Goal: Check status: Check status

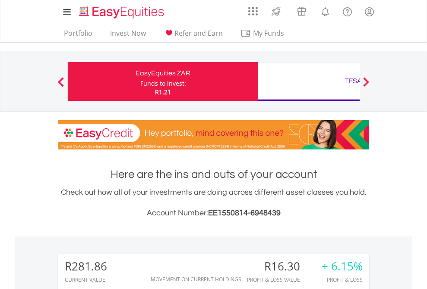
scroll to position [83, 135]
click at [140, 82] on div "Funds to invest:" at bounding box center [163, 83] width 46 height 9
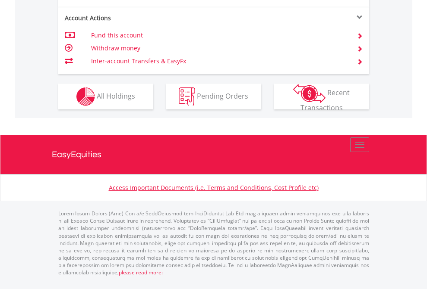
scroll to position [827, 0]
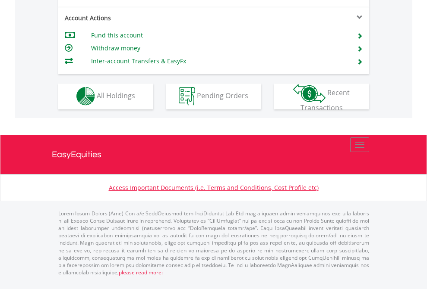
scroll to position [807, 0]
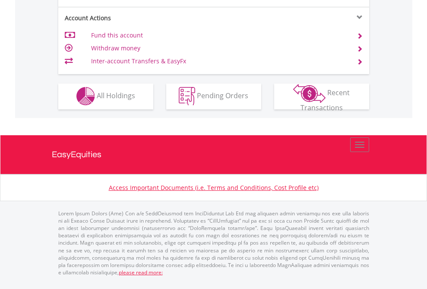
scroll to position [736, 0]
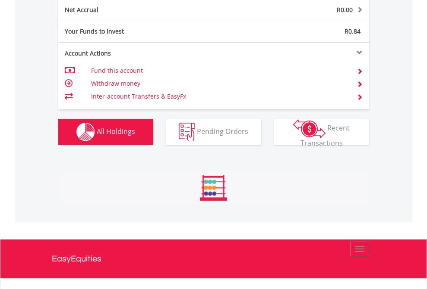
scroll to position [83, 135]
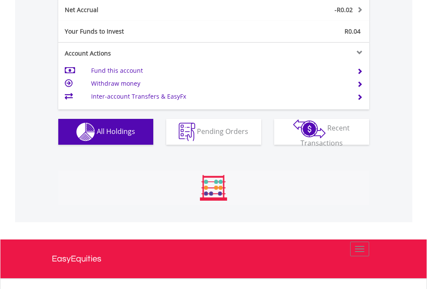
scroll to position [83, 135]
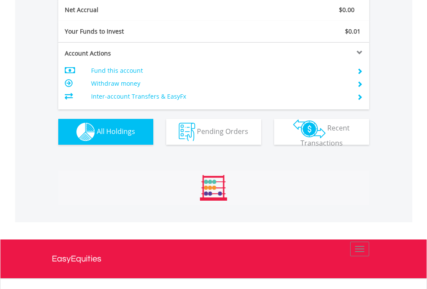
scroll to position [83, 135]
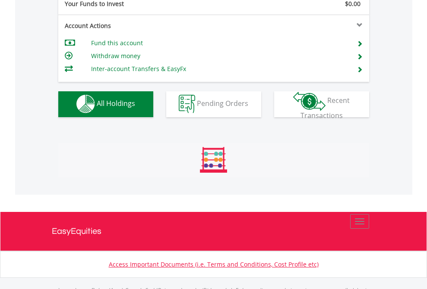
scroll to position [854, 0]
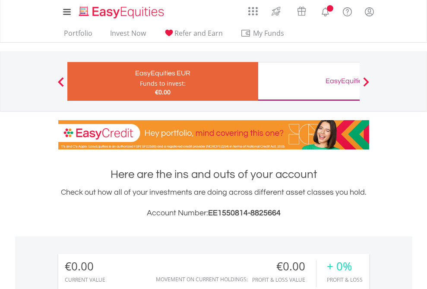
scroll to position [83, 135]
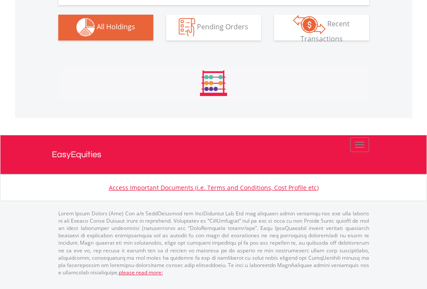
scroll to position [854, 0]
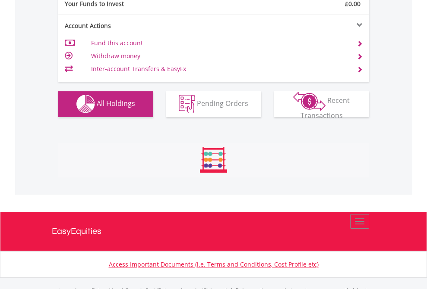
scroll to position [854, 0]
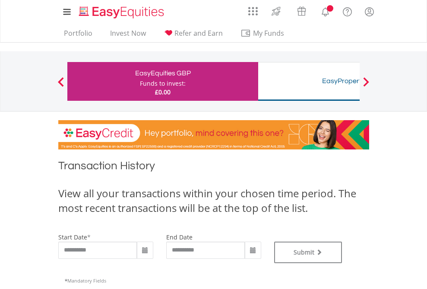
type input "**********"
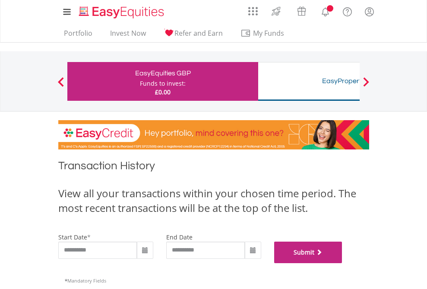
click at [342, 264] on button "Submit" at bounding box center [308, 253] width 68 height 22
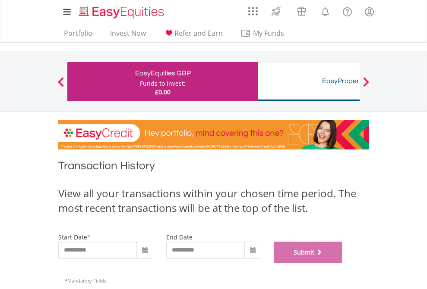
scroll to position [350, 0]
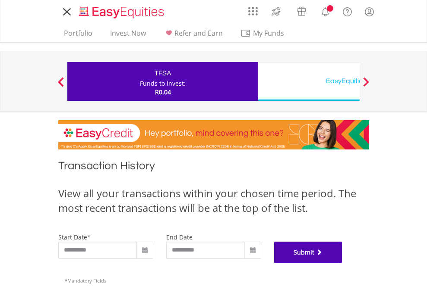
click at [342, 264] on button "Submit" at bounding box center [308, 253] width 68 height 22
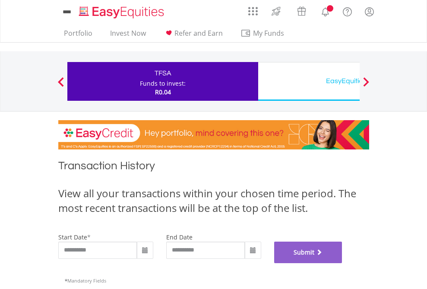
scroll to position [350, 0]
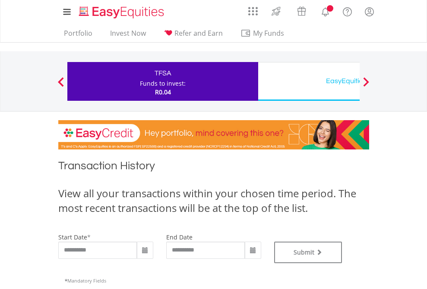
click at [308, 82] on div "EasyEquities USD" at bounding box center [353, 81] width 180 height 12
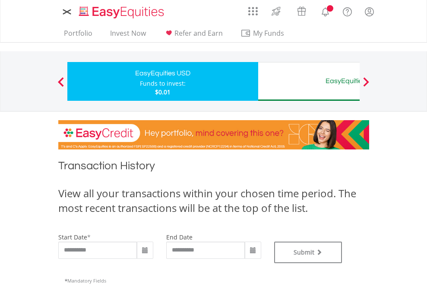
type input "**********"
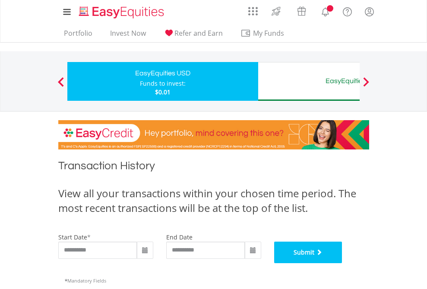
click at [342, 264] on button "Submit" at bounding box center [308, 253] width 68 height 22
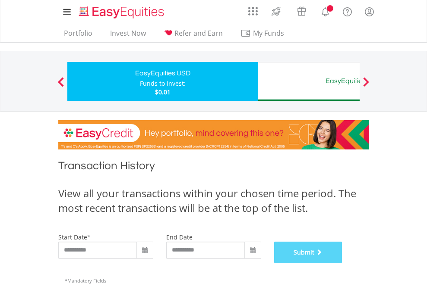
scroll to position [350, 0]
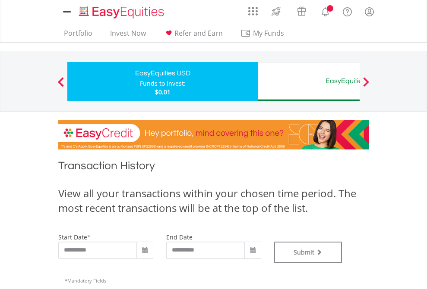
click at [308, 82] on div "EasyEquities AUD" at bounding box center [353, 81] width 180 height 12
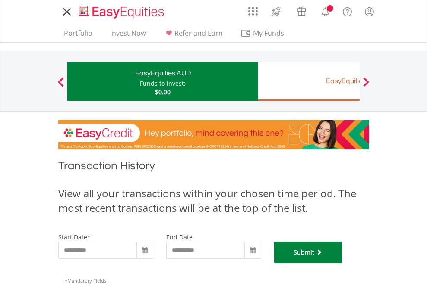
click at [342, 264] on button "Submit" at bounding box center [308, 253] width 68 height 22
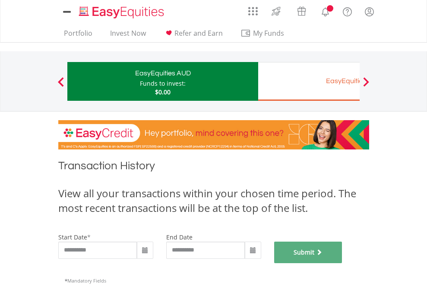
scroll to position [350, 0]
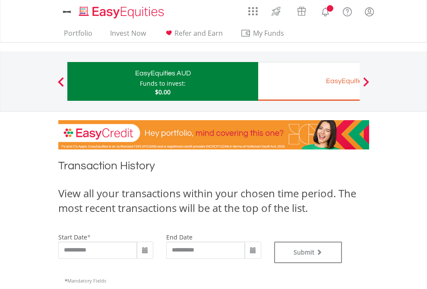
click at [308, 82] on div "EasyEquities EUR" at bounding box center [353, 81] width 180 height 12
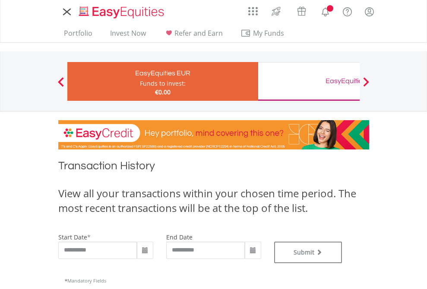
type input "**********"
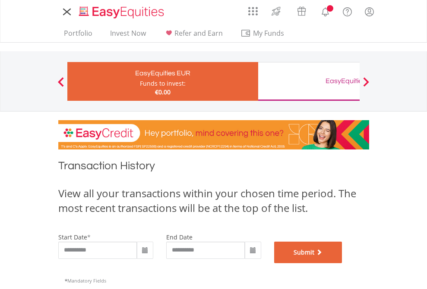
click at [342, 264] on button "Submit" at bounding box center [308, 253] width 68 height 22
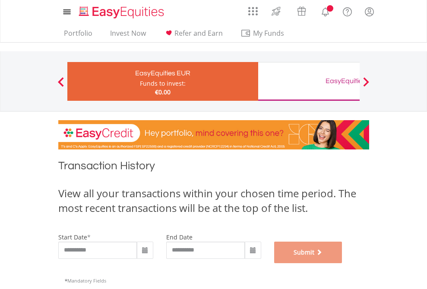
scroll to position [350, 0]
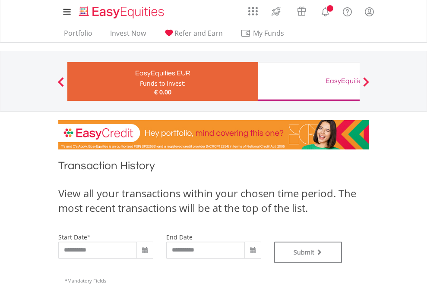
click at [308, 82] on div "EasyEquities GBP" at bounding box center [353, 81] width 180 height 12
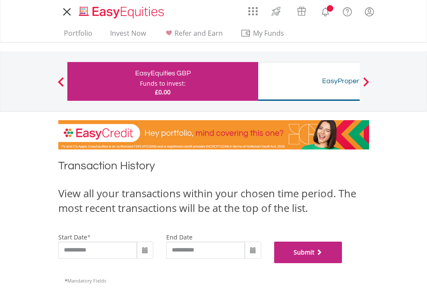
click at [342, 264] on button "Submit" at bounding box center [308, 253] width 68 height 22
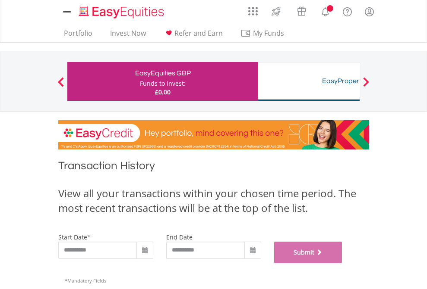
scroll to position [350, 0]
